Goal: Task Accomplishment & Management: Manage account settings

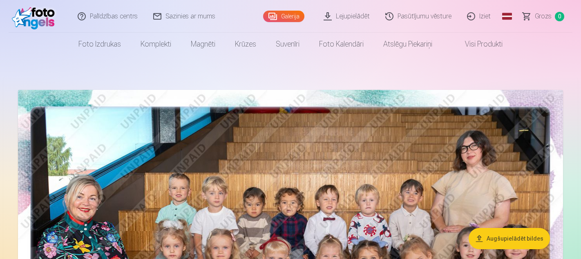
click at [488, 18] on link "Iziet" at bounding box center [479, 16] width 39 height 33
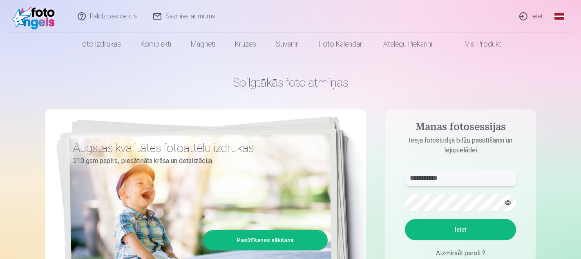
click at [431, 181] on input "**********" at bounding box center [460, 178] width 111 height 16
type input "**********"
click at [458, 231] on button "Ieiet" at bounding box center [460, 229] width 111 height 21
